Goal: Task Accomplishment & Management: Manage account settings

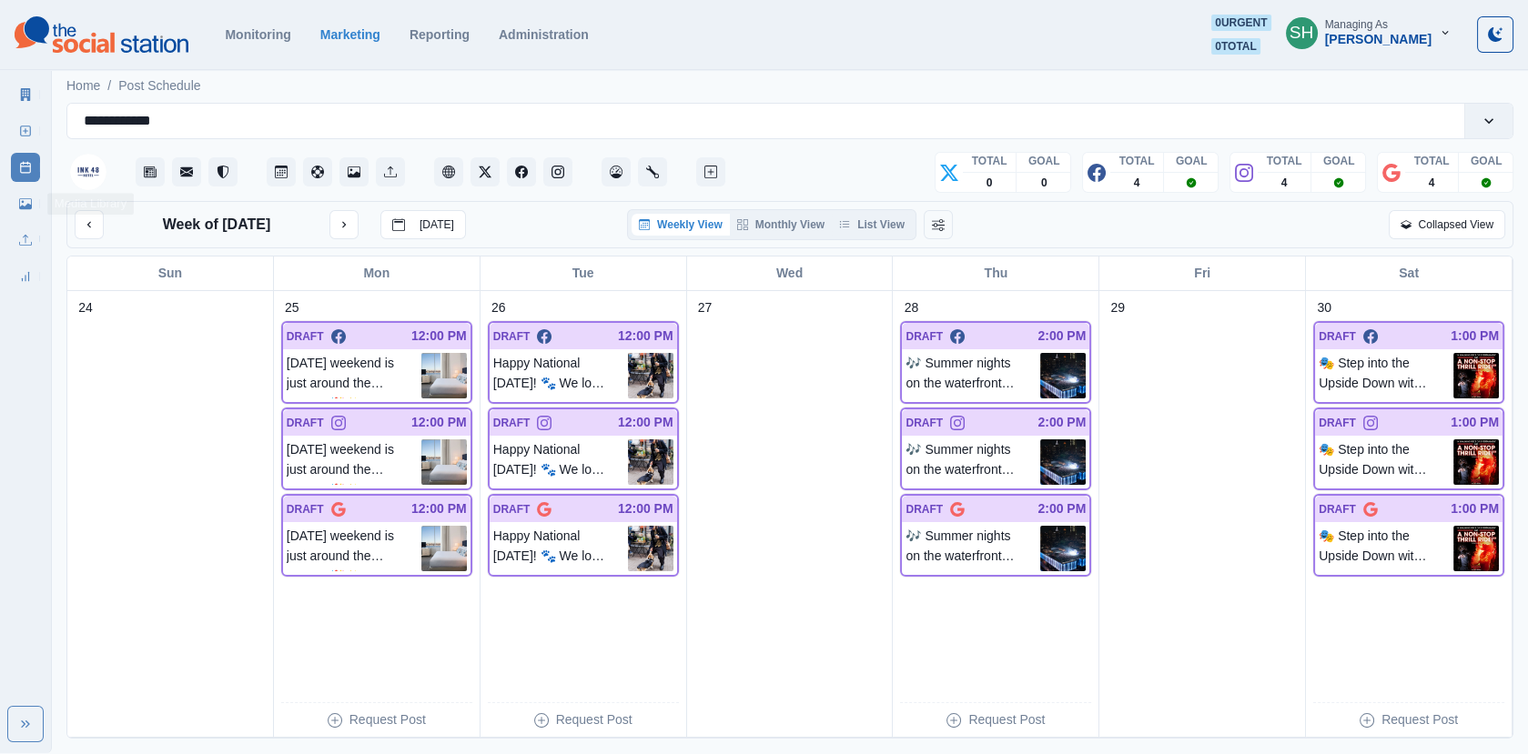
click at [38, 198] on link "Media Library" at bounding box center [25, 203] width 29 height 29
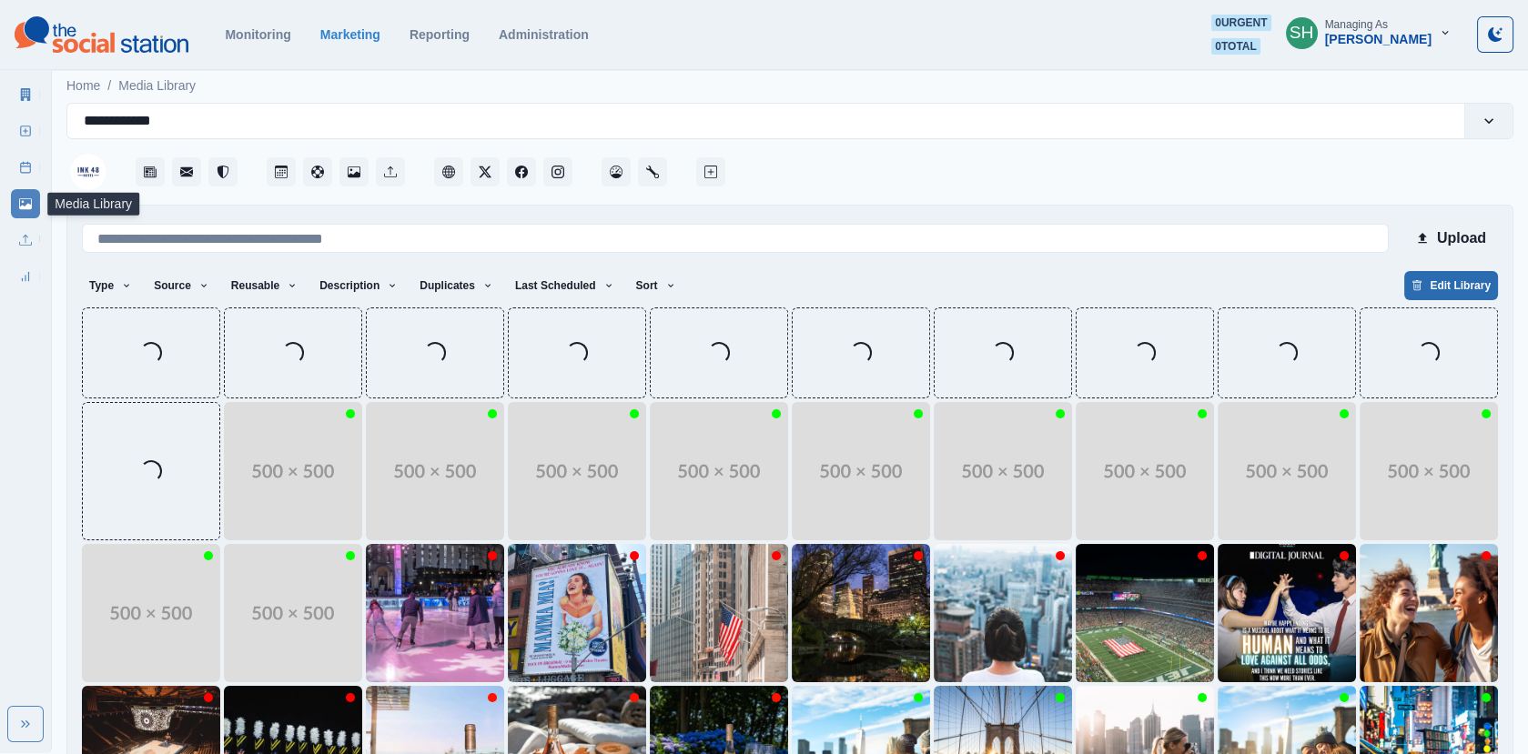
click at [1436, 277] on button "Edit Library" at bounding box center [1451, 285] width 94 height 29
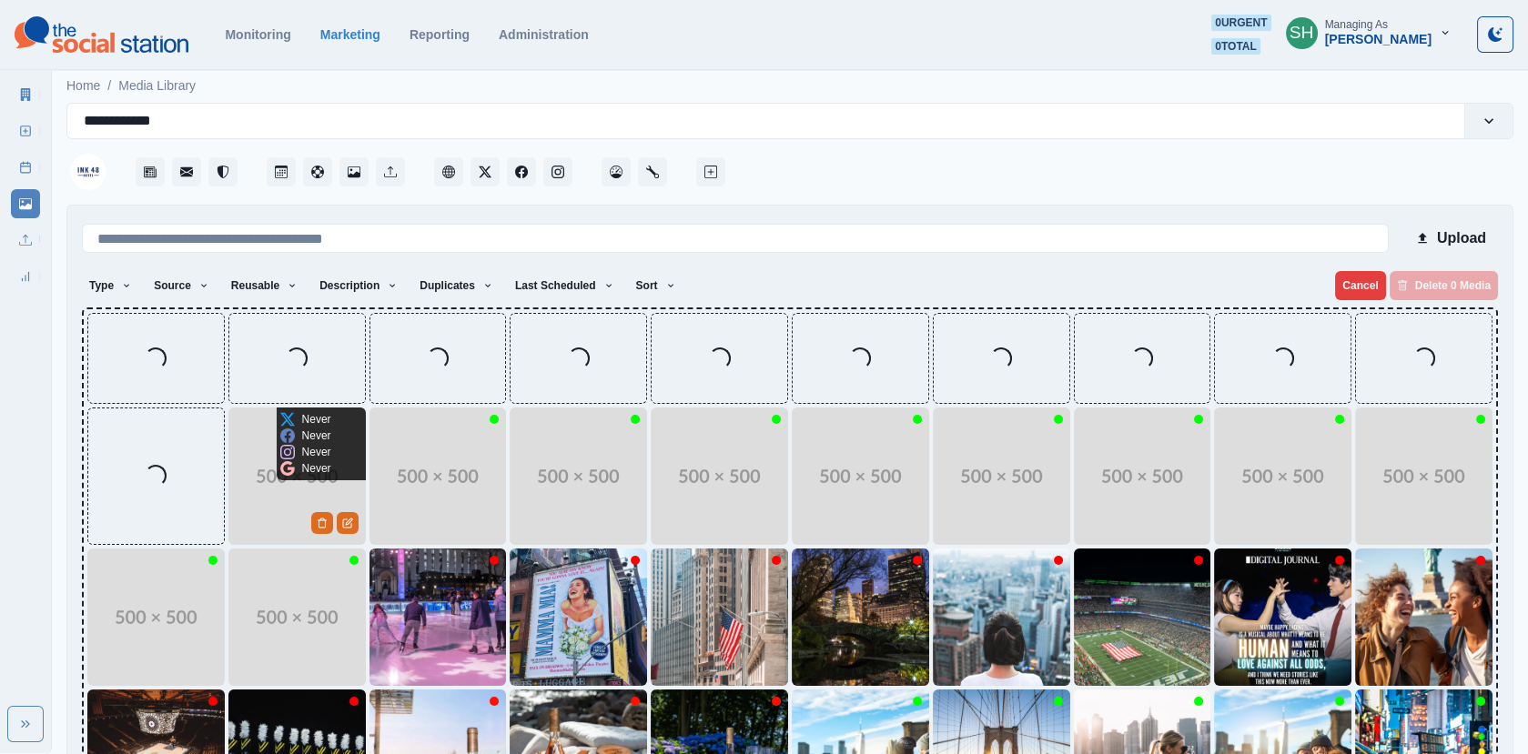
click at [295, 480] on img at bounding box center [296, 476] width 137 height 137
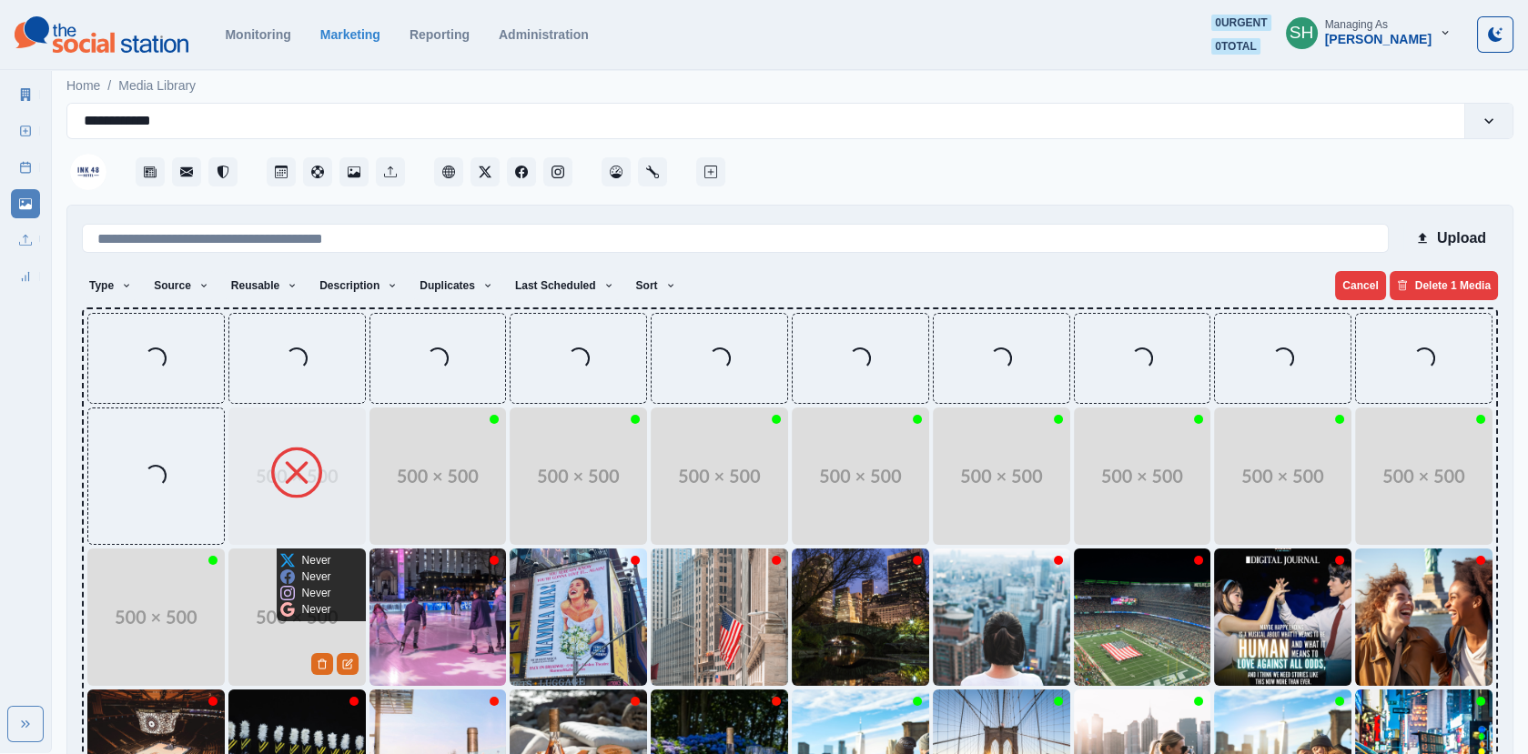
click at [278, 594] on div "Never Never Never Never" at bounding box center [306, 585] width 58 height 73
click at [279, 648] on img at bounding box center [296, 617] width 137 height 137
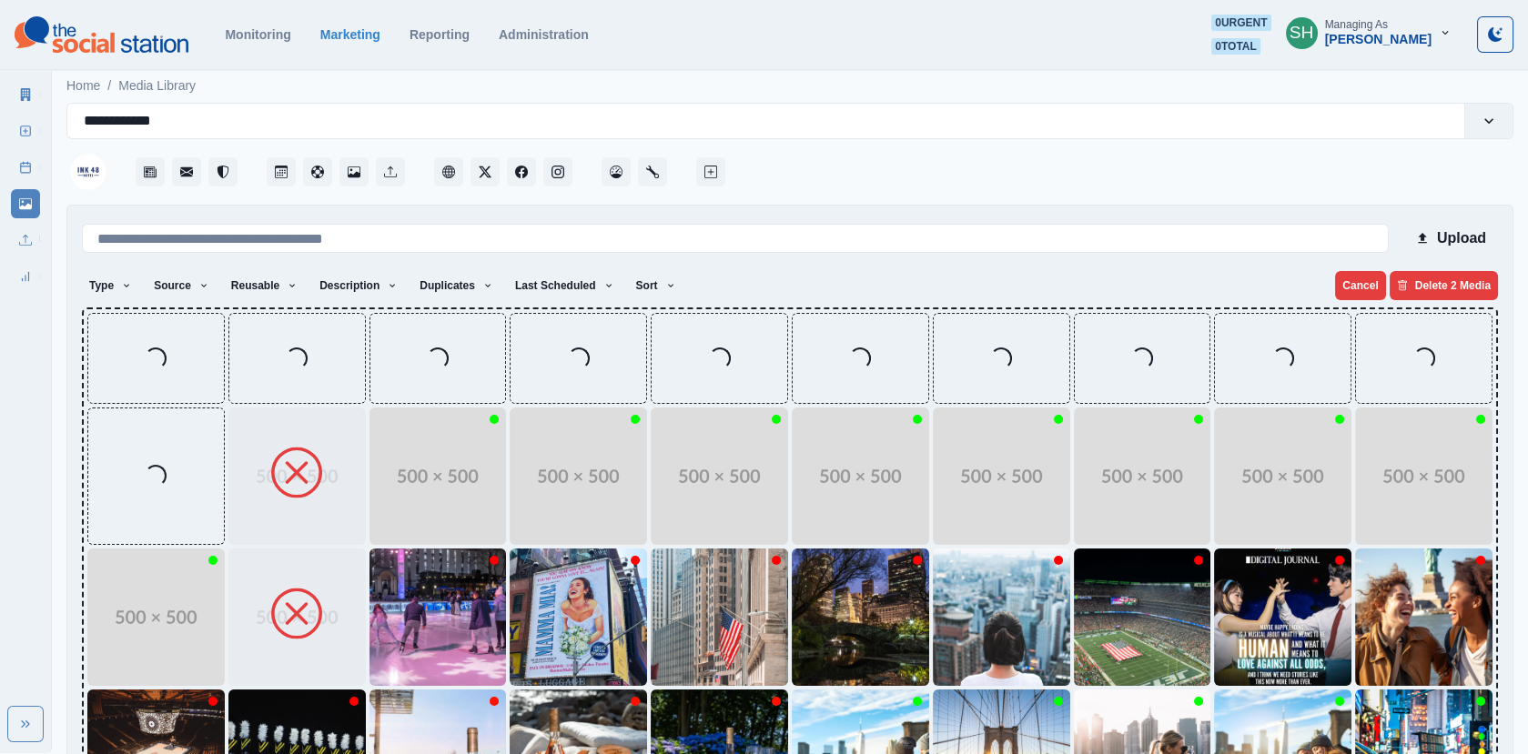
click at [102, 621] on img at bounding box center [155, 617] width 137 height 137
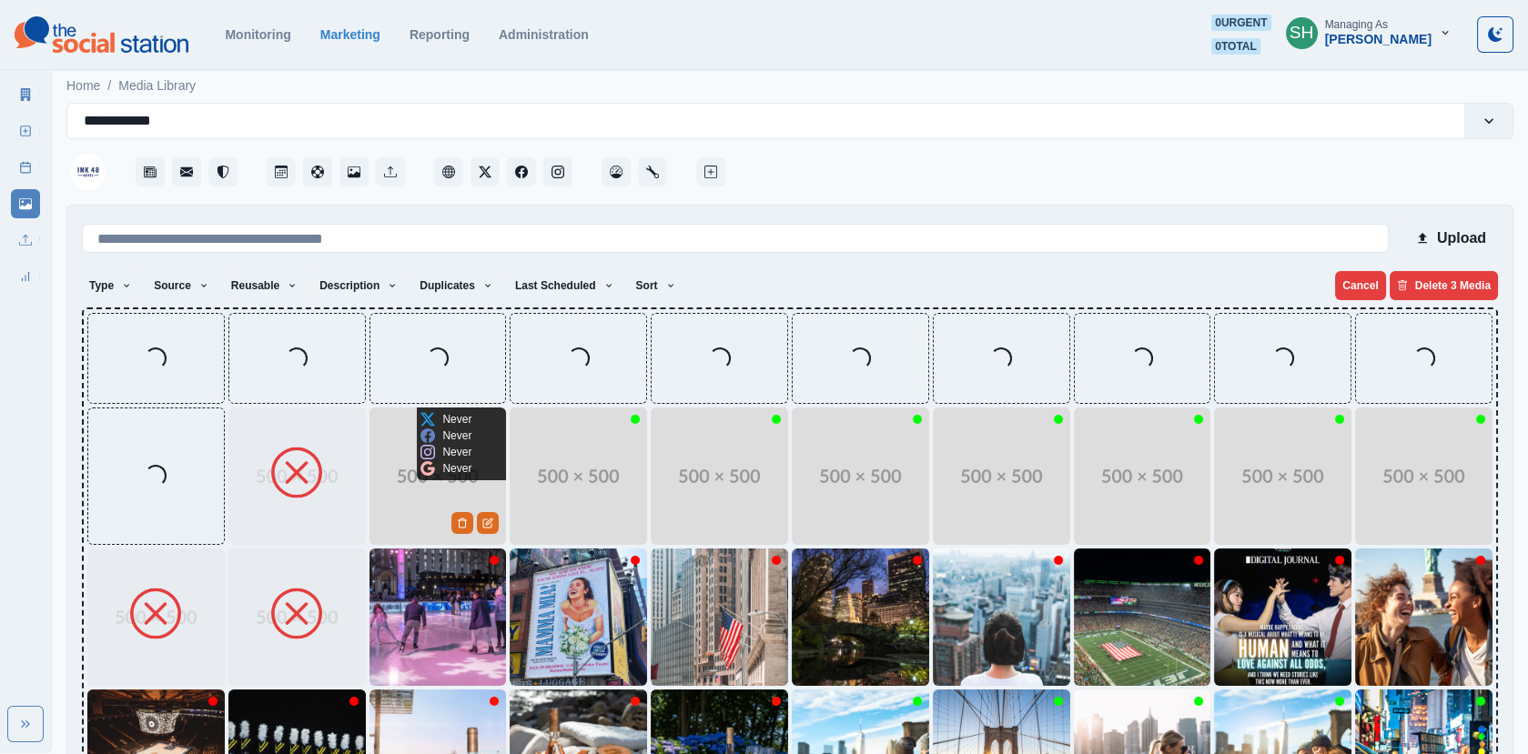
click at [420, 508] on img at bounding box center [437, 476] width 137 height 137
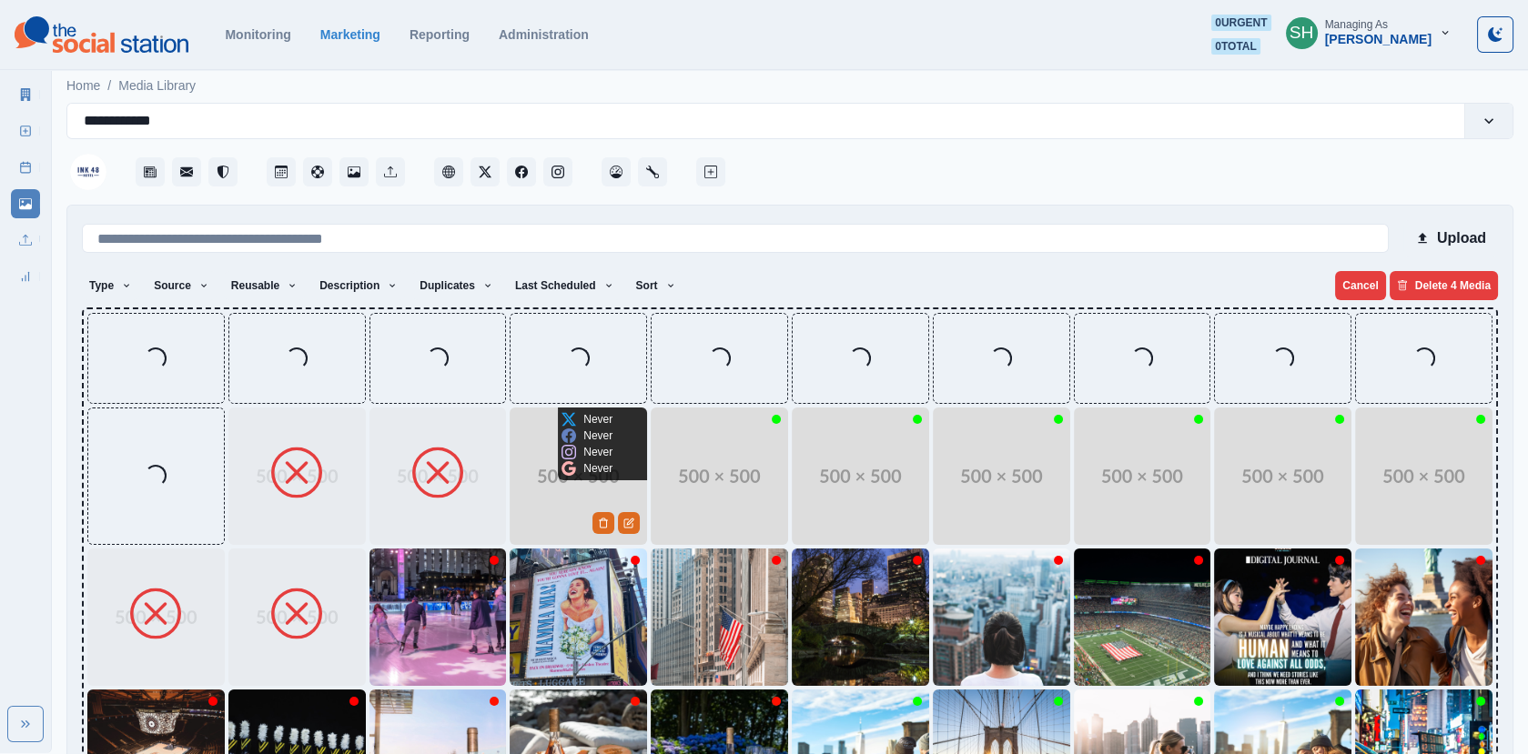
click at [611, 489] on img at bounding box center [577, 476] width 137 height 137
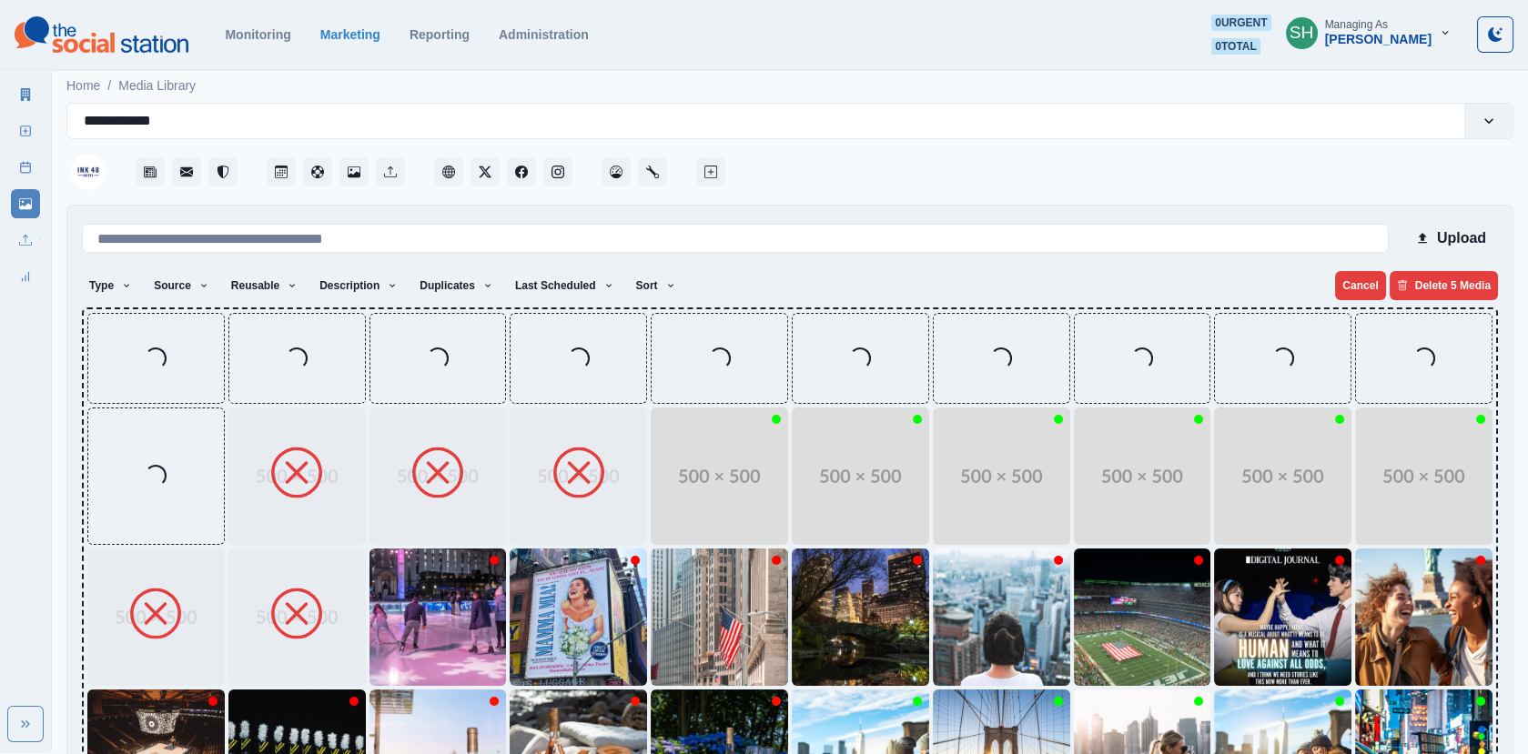
click at [702, 489] on img at bounding box center [719, 476] width 137 height 137
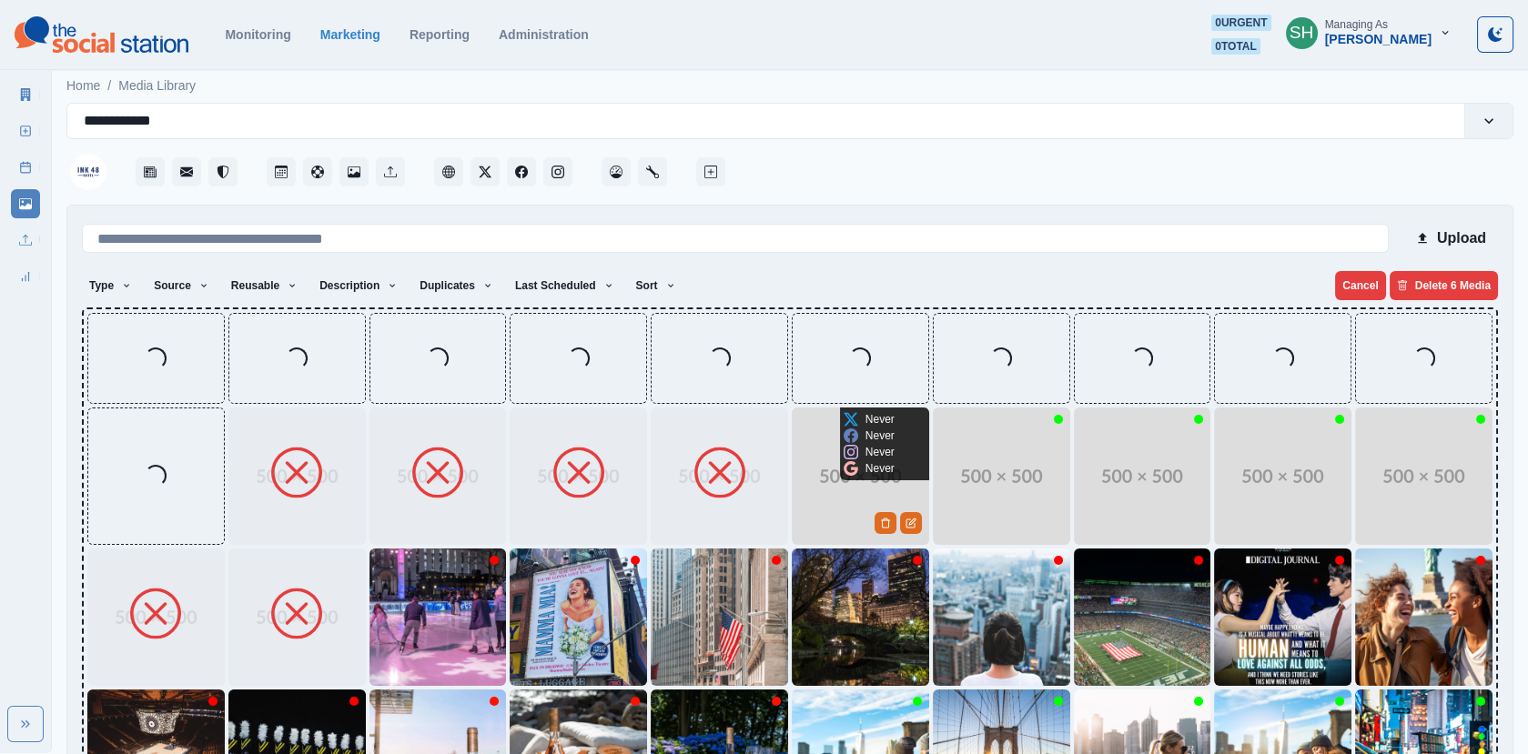
click at [877, 489] on img at bounding box center [860, 476] width 137 height 137
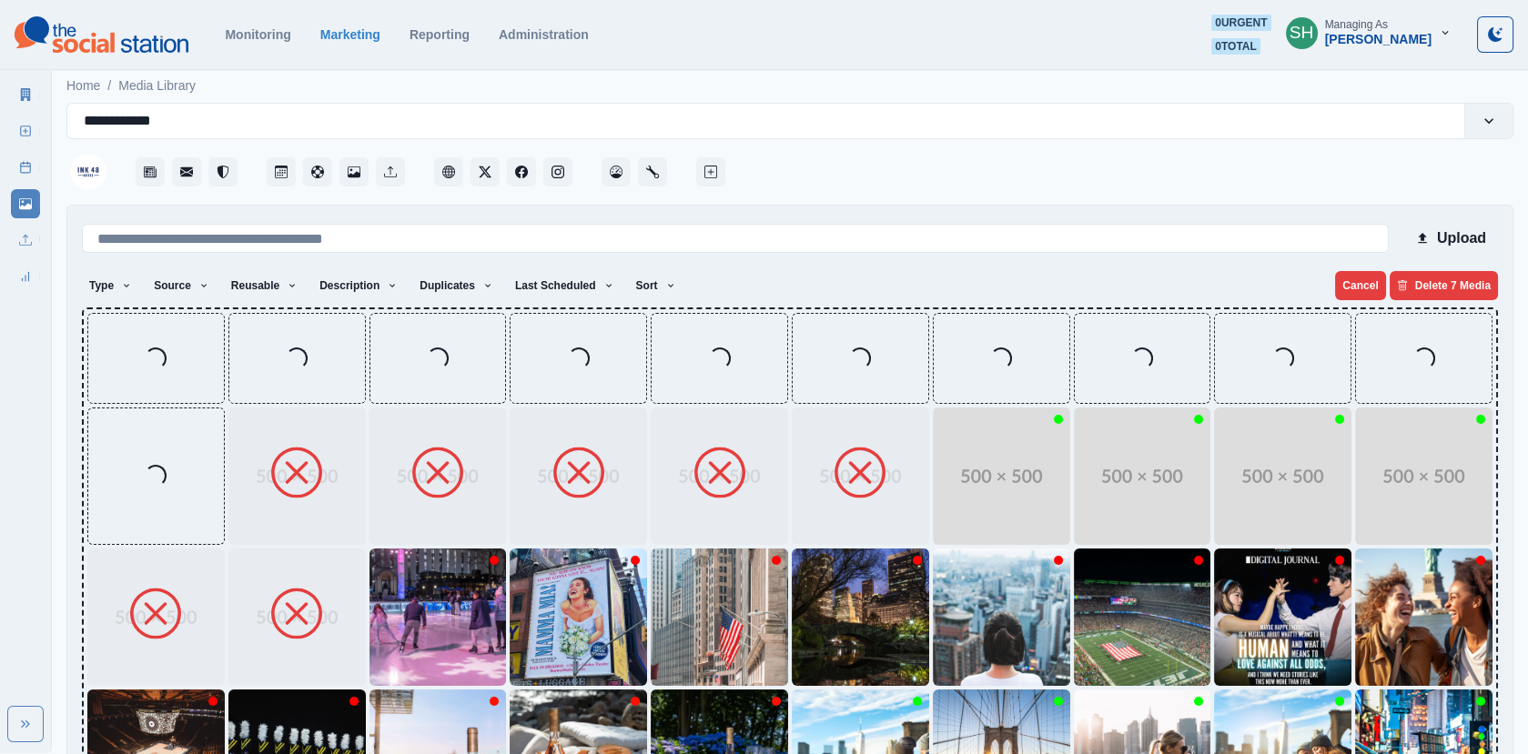
click at [998, 487] on img at bounding box center [1001, 476] width 137 height 137
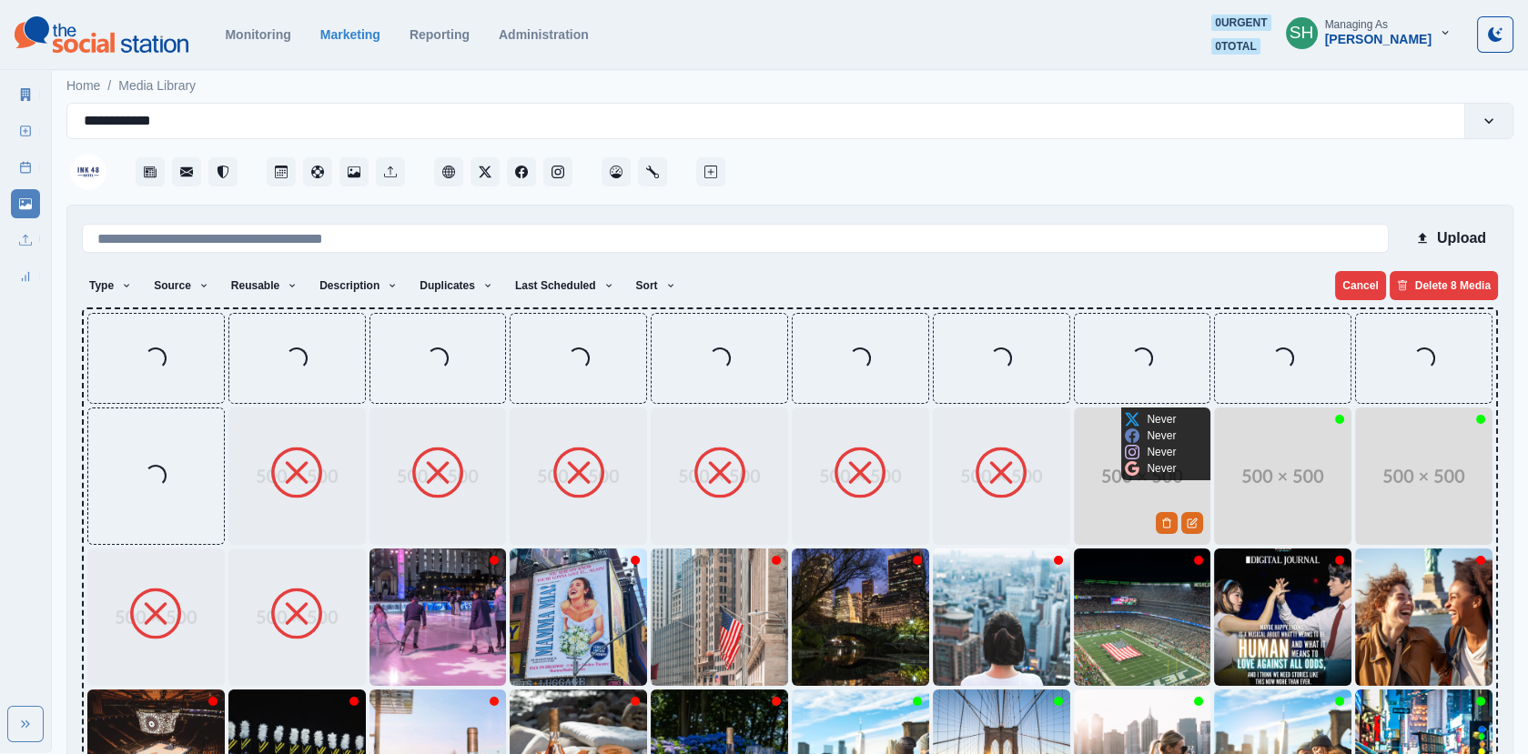
click at [1158, 493] on img at bounding box center [1142, 476] width 137 height 137
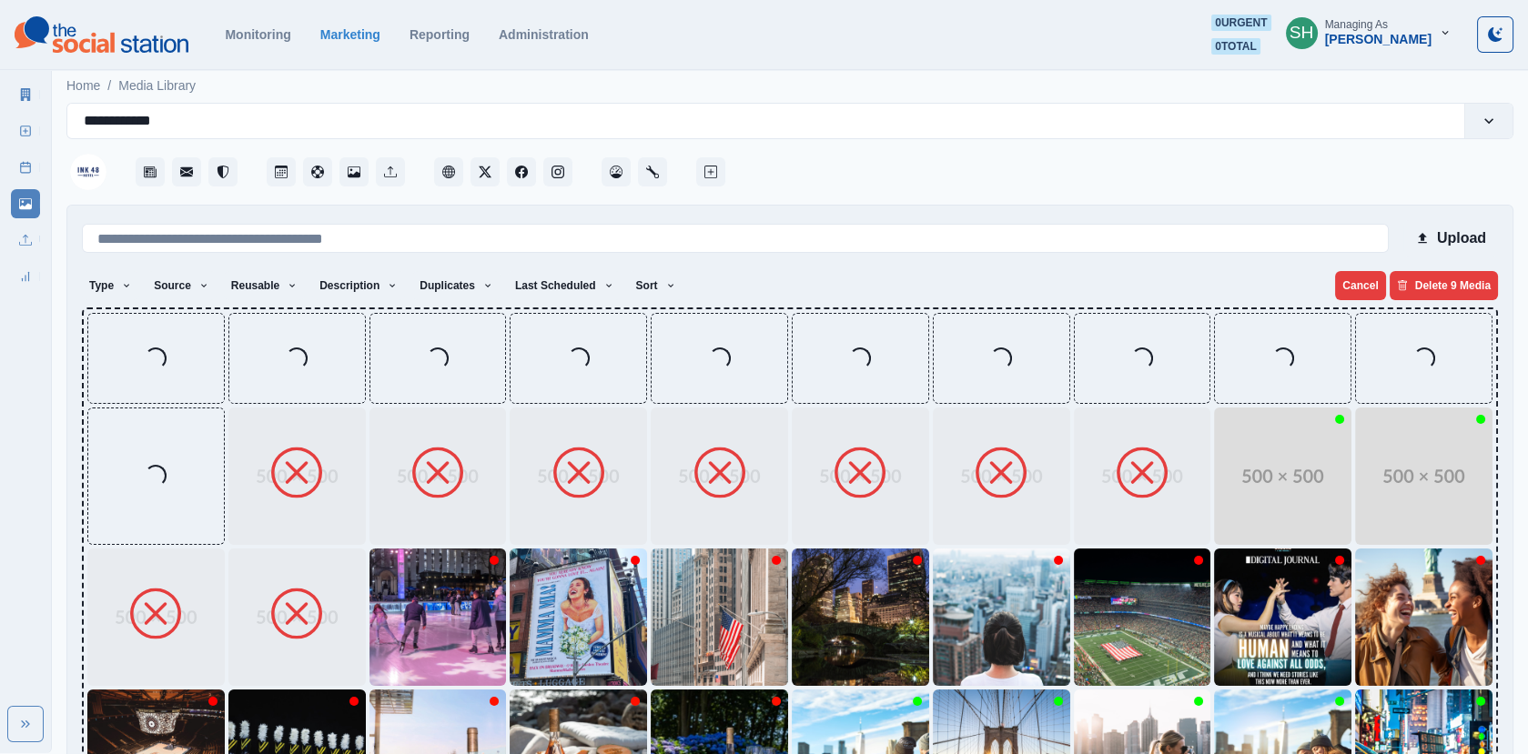
click at [1284, 487] on img at bounding box center [1282, 476] width 137 height 137
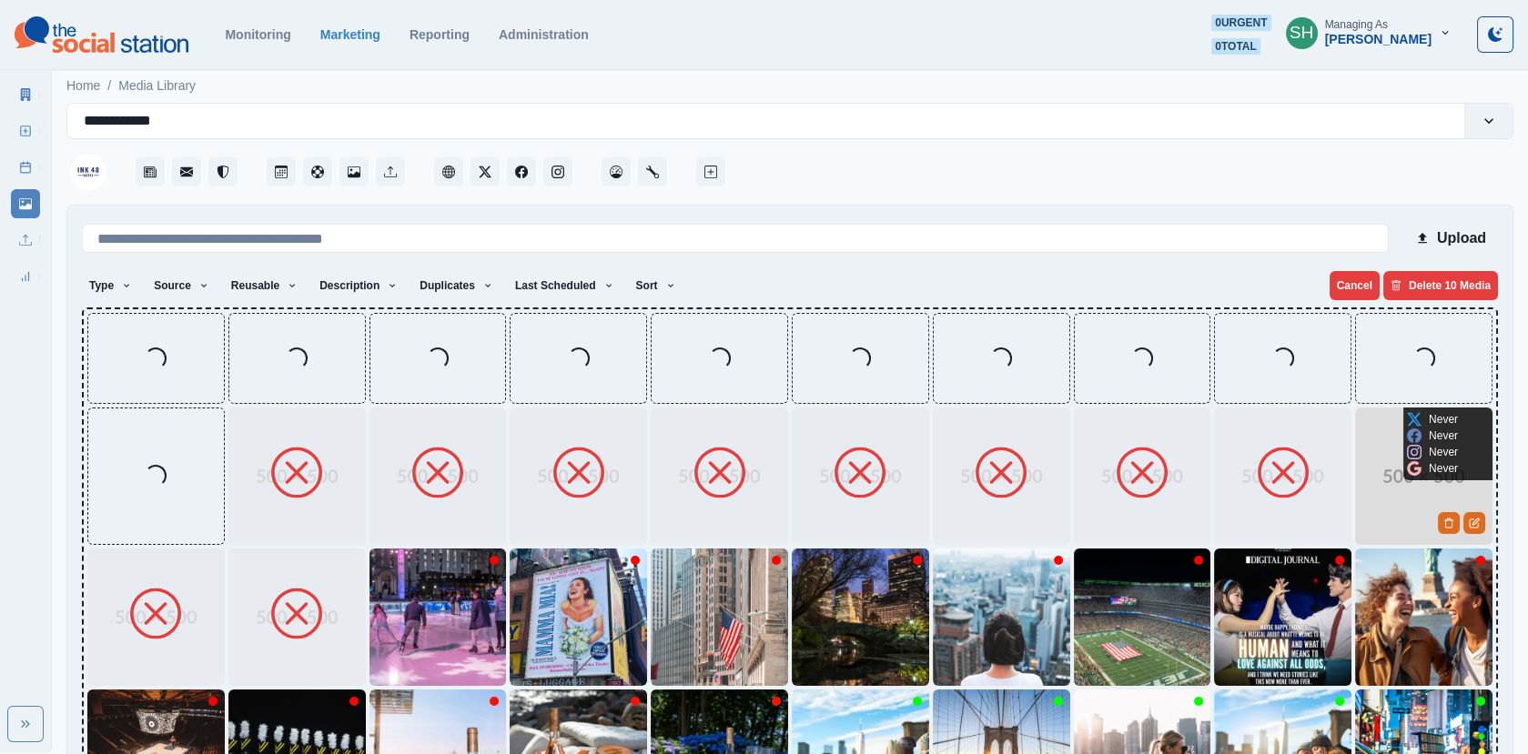
click at [1438, 492] on img at bounding box center [1423, 476] width 137 height 137
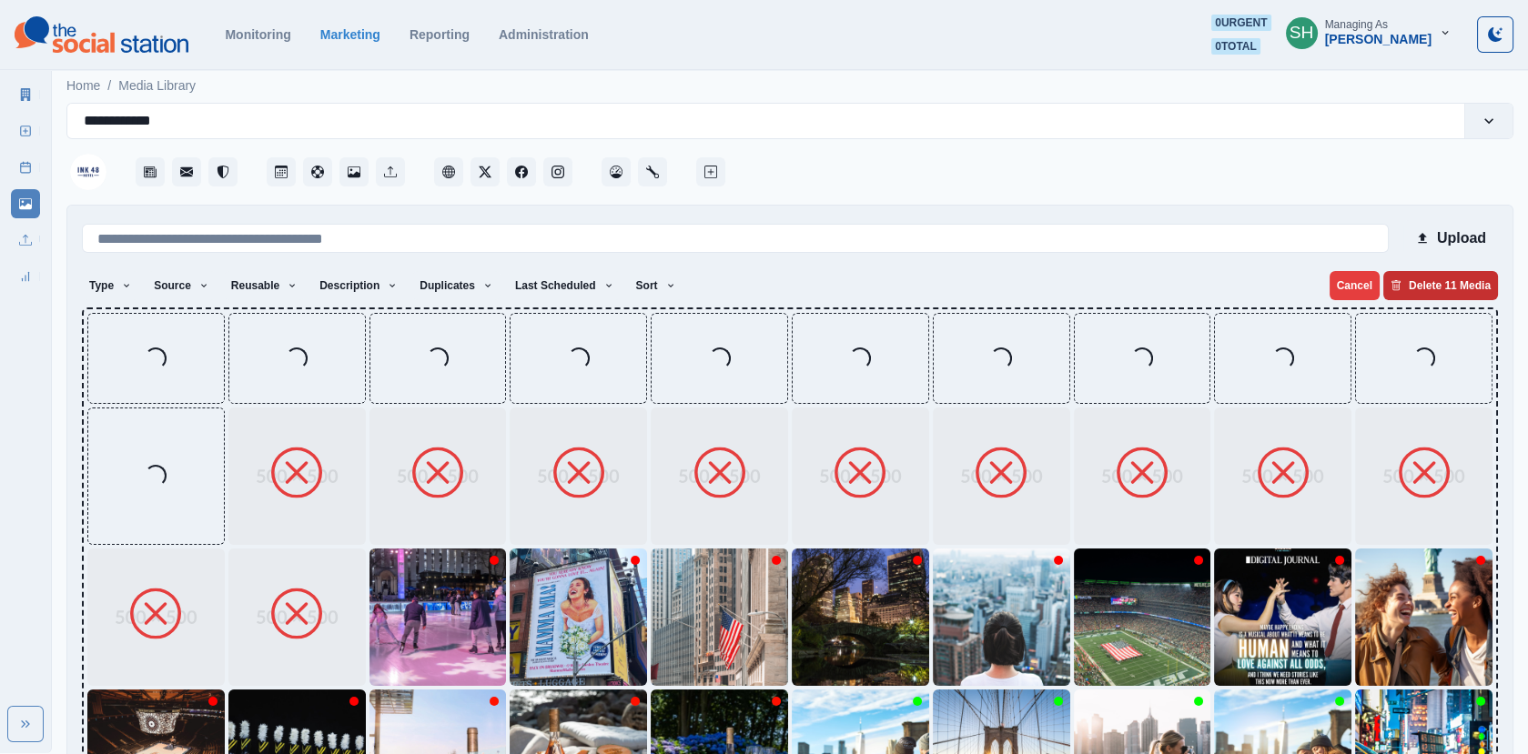
click at [1451, 285] on button "Delete 11 Media" at bounding box center [1440, 285] width 115 height 29
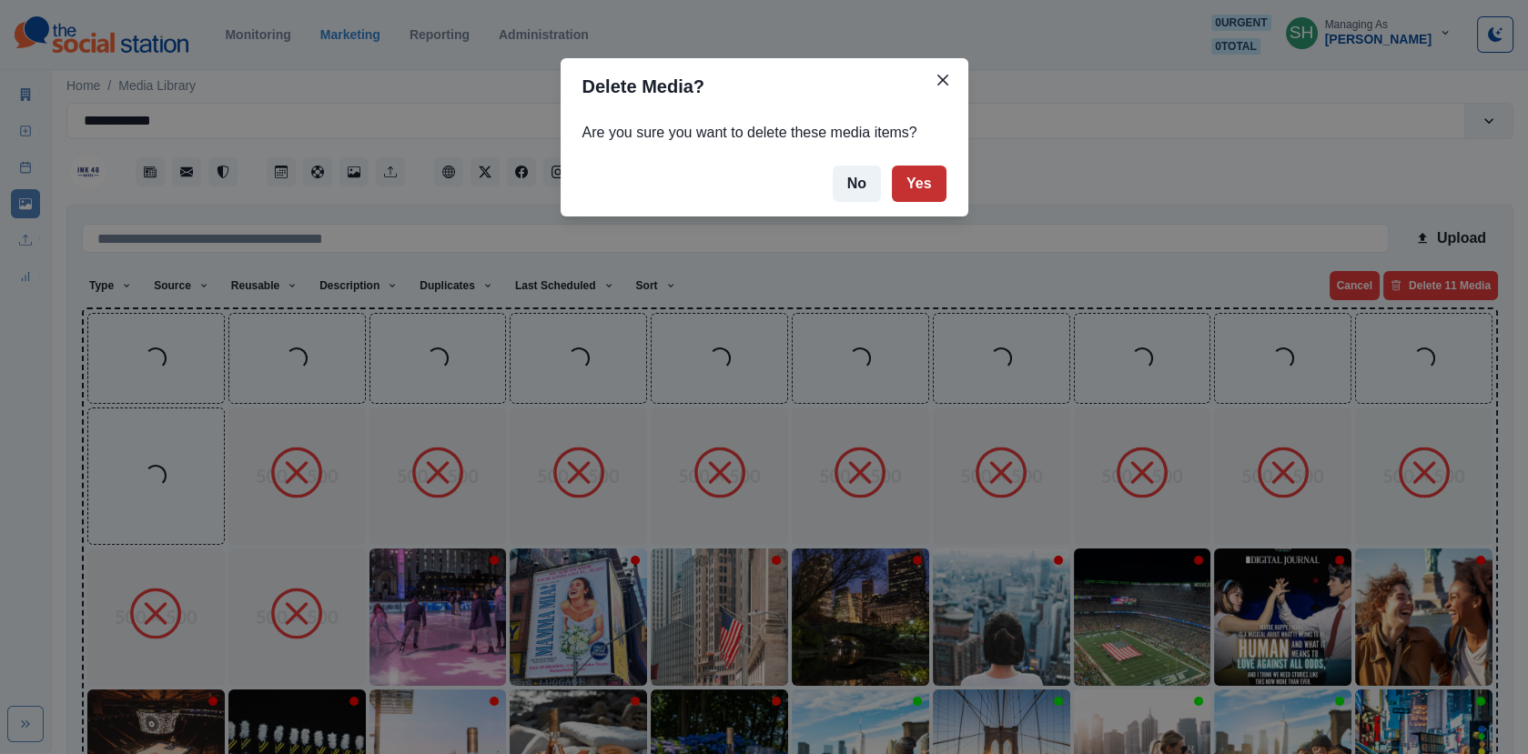
click at [919, 165] on footer "No Yes" at bounding box center [764, 184] width 408 height 66
click at [919, 174] on button "Yes" at bounding box center [919, 184] width 55 height 36
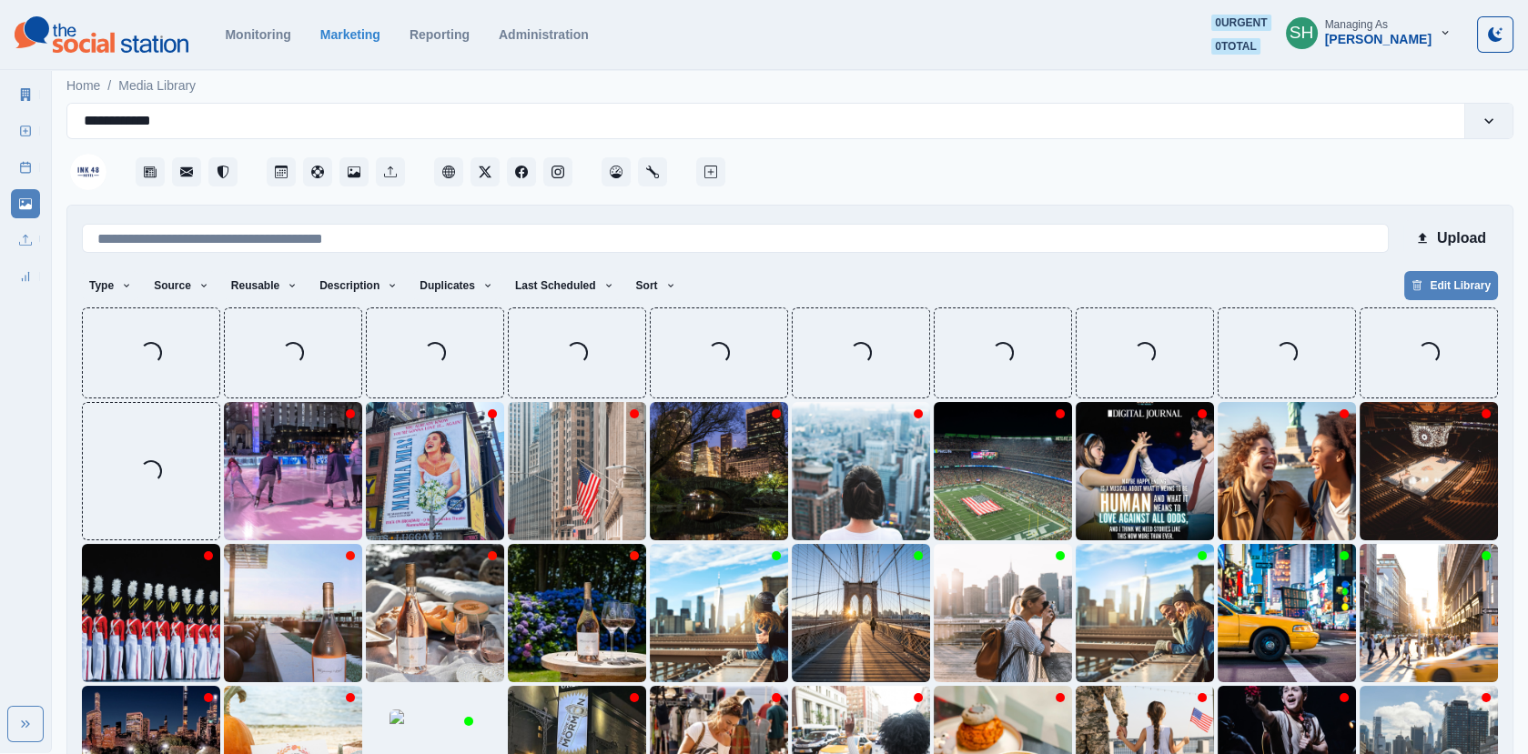
click at [21, 83] on link "Marketing Summary" at bounding box center [25, 94] width 29 height 29
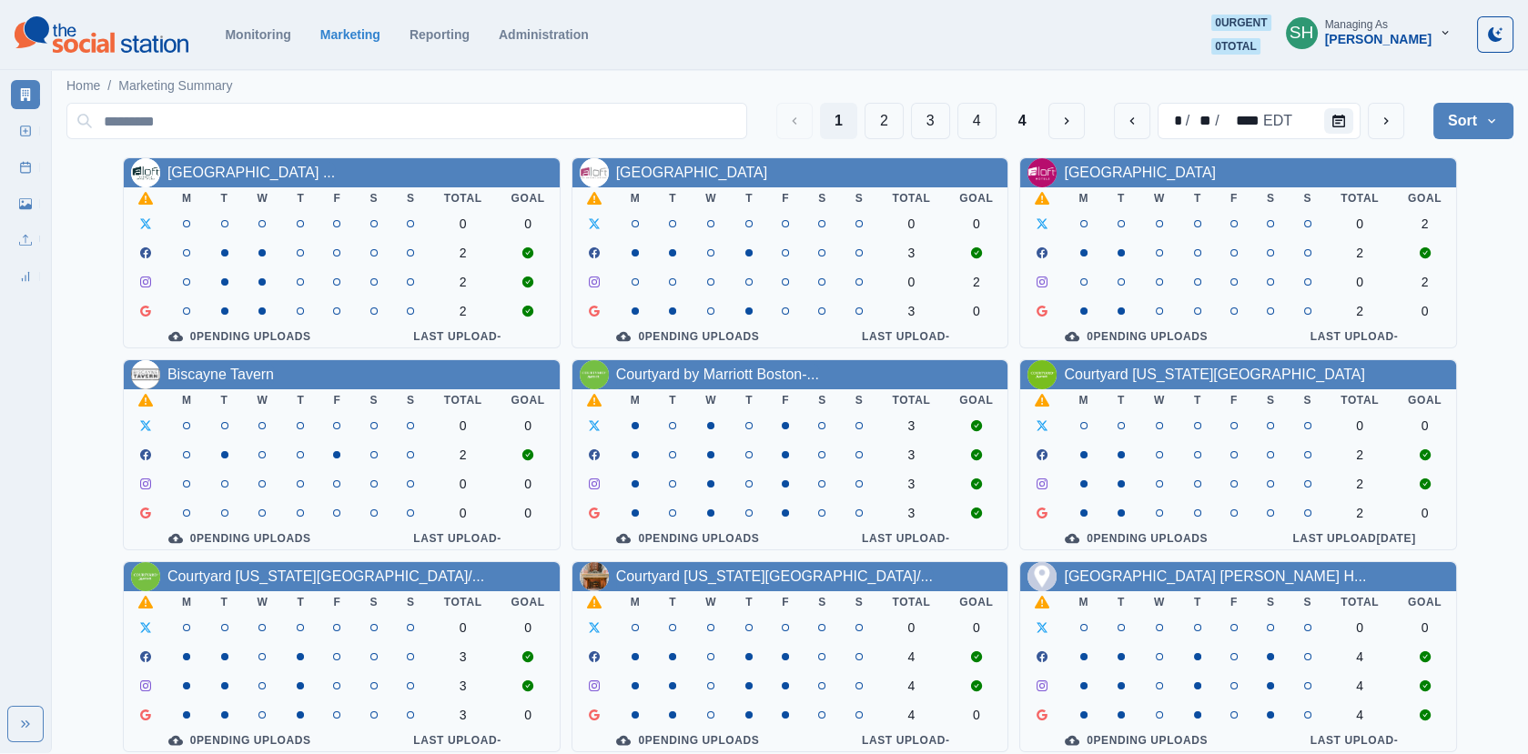
click at [1379, 43] on div "[PERSON_NAME]" at bounding box center [1378, 39] width 106 height 15
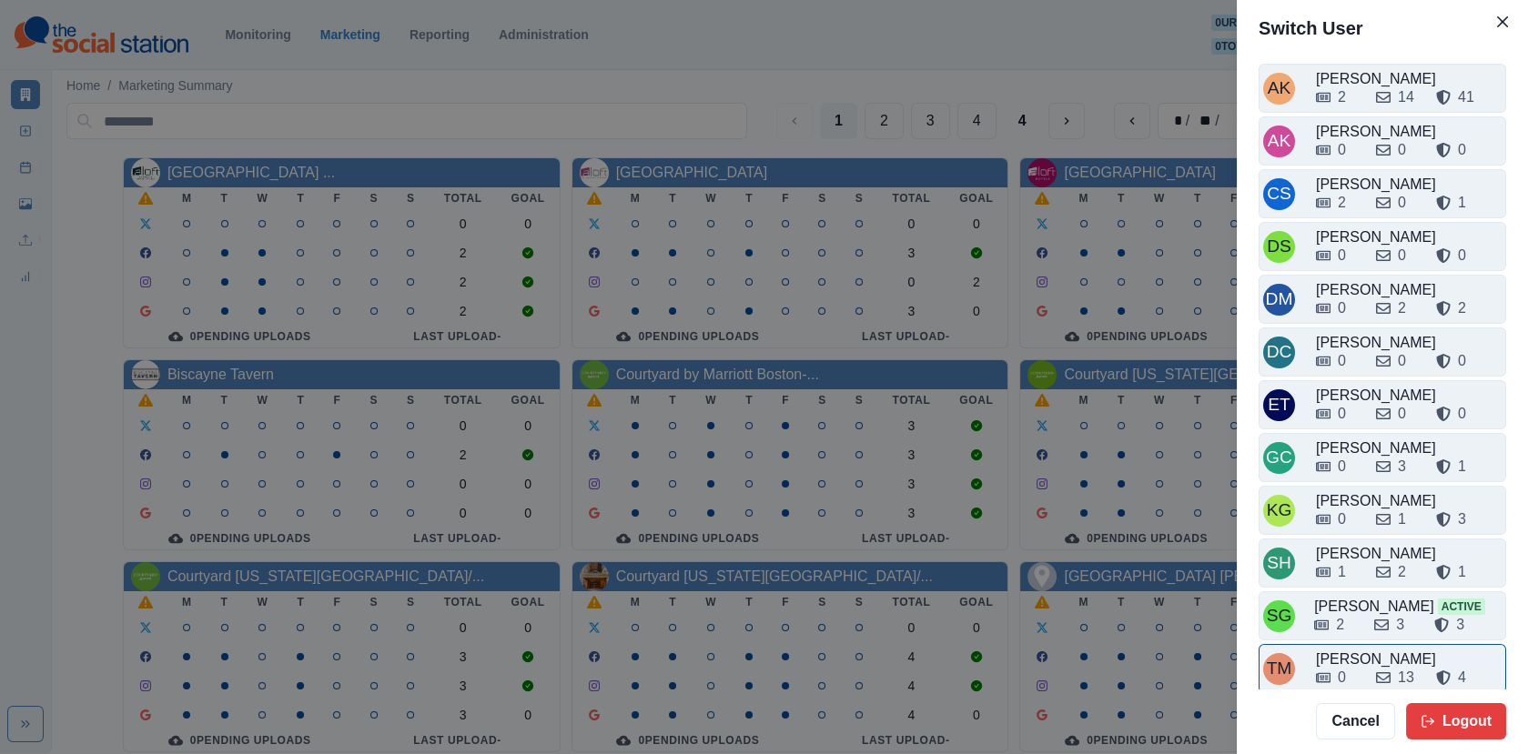
click at [1353, 644] on div "TM [PERSON_NAME] 0 13 4" at bounding box center [1381, 668] width 247 height 49
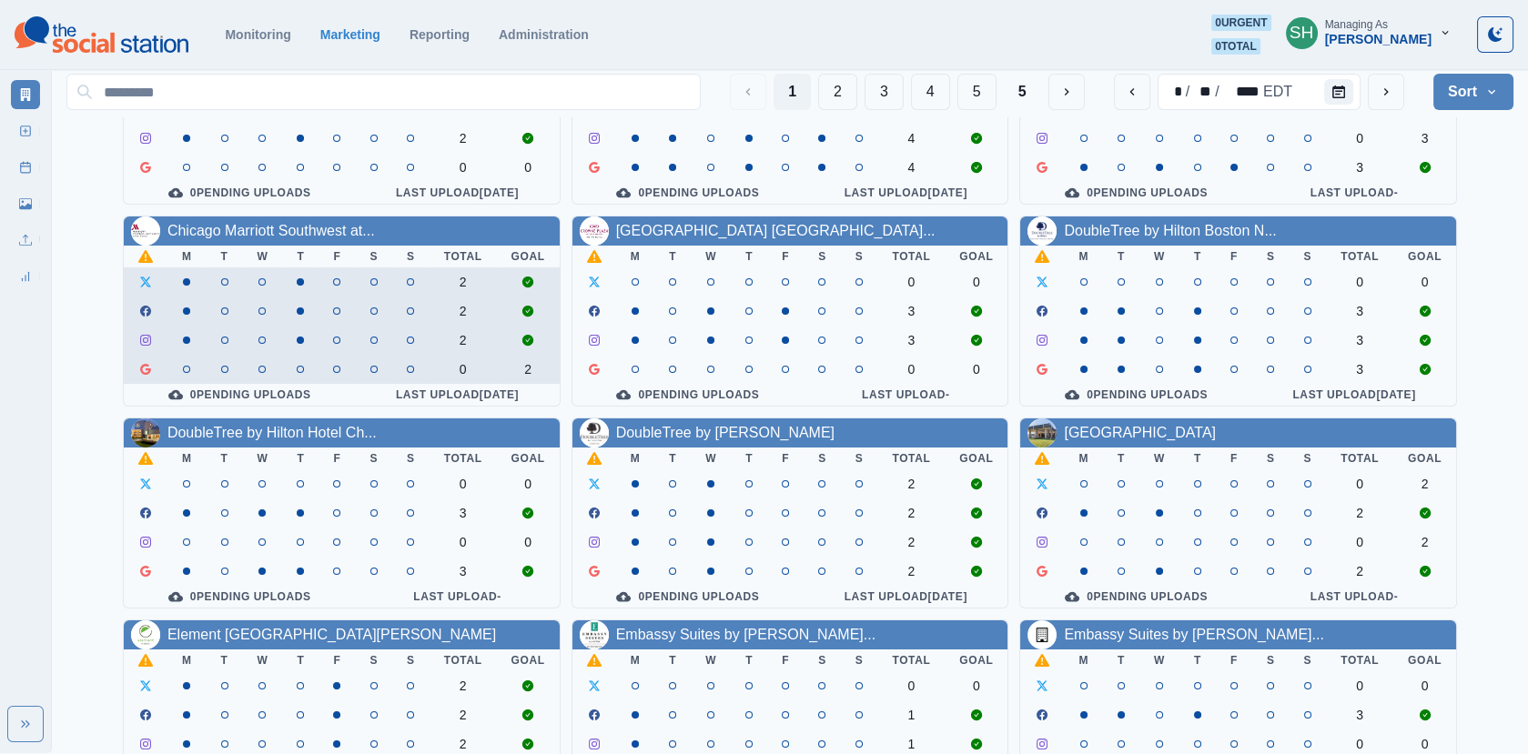
scroll to position [43, 0]
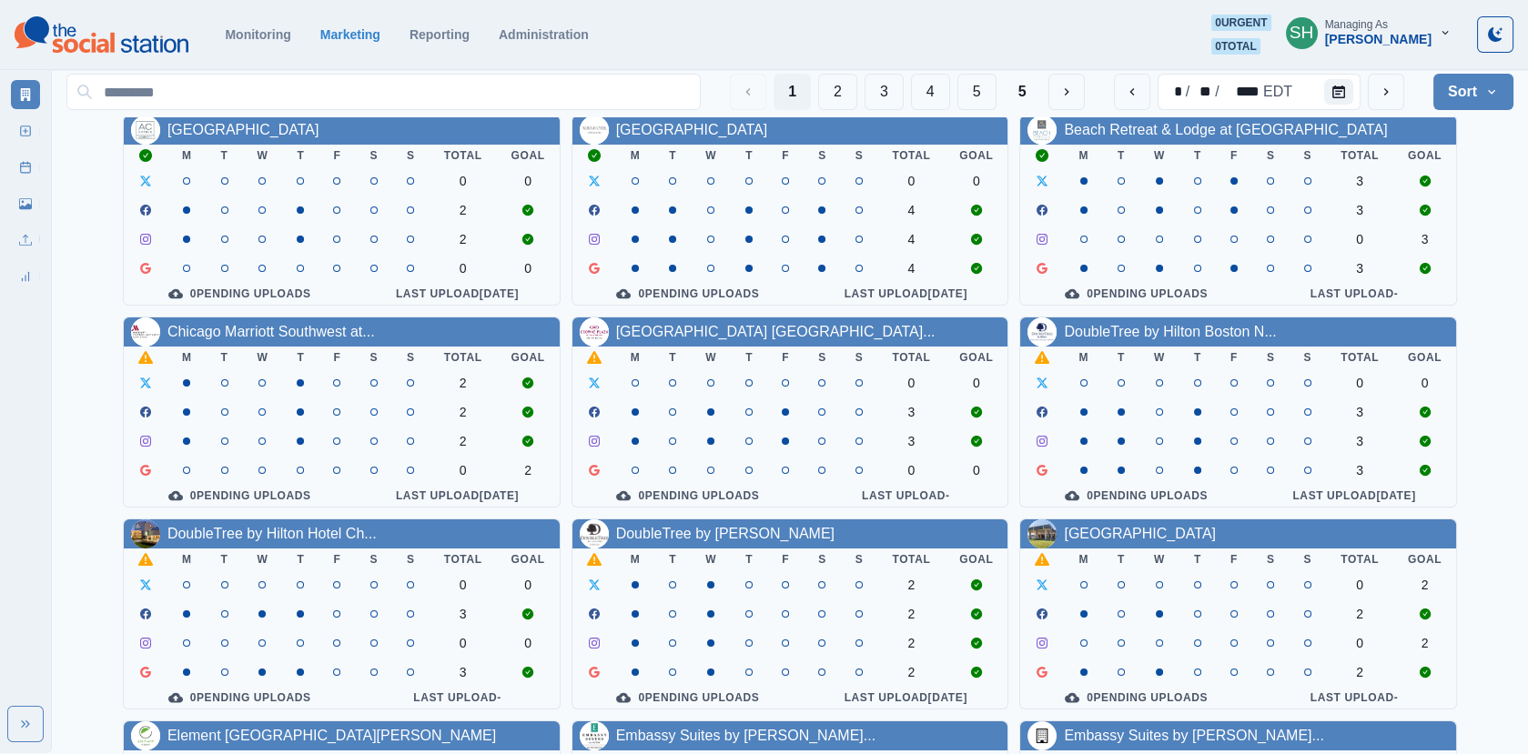
click at [306, 318] on div "Chicago Marriott Southwest at..." at bounding box center [342, 332] width 436 height 29
click at [306, 326] on link "Chicago Marriott Southwest at..." at bounding box center [270, 331] width 207 height 15
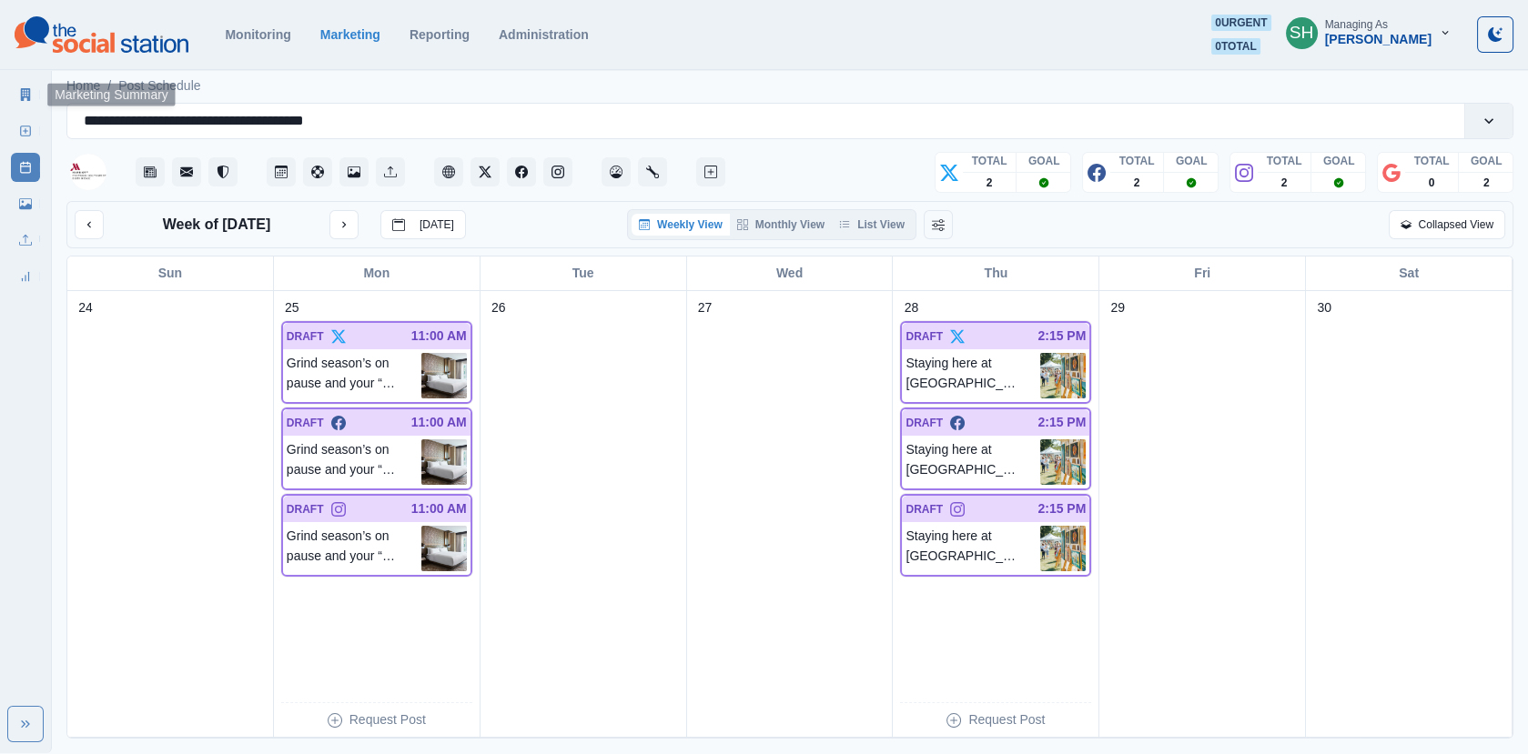
click at [5, 89] on div "Marketing Summary New Post Post Schedule Media Library Uploads Review Summary" at bounding box center [25, 182] width 51 height 218
click at [16, 90] on link "Marketing Summary" at bounding box center [25, 94] width 29 height 29
